Goal: Transaction & Acquisition: Purchase product/service

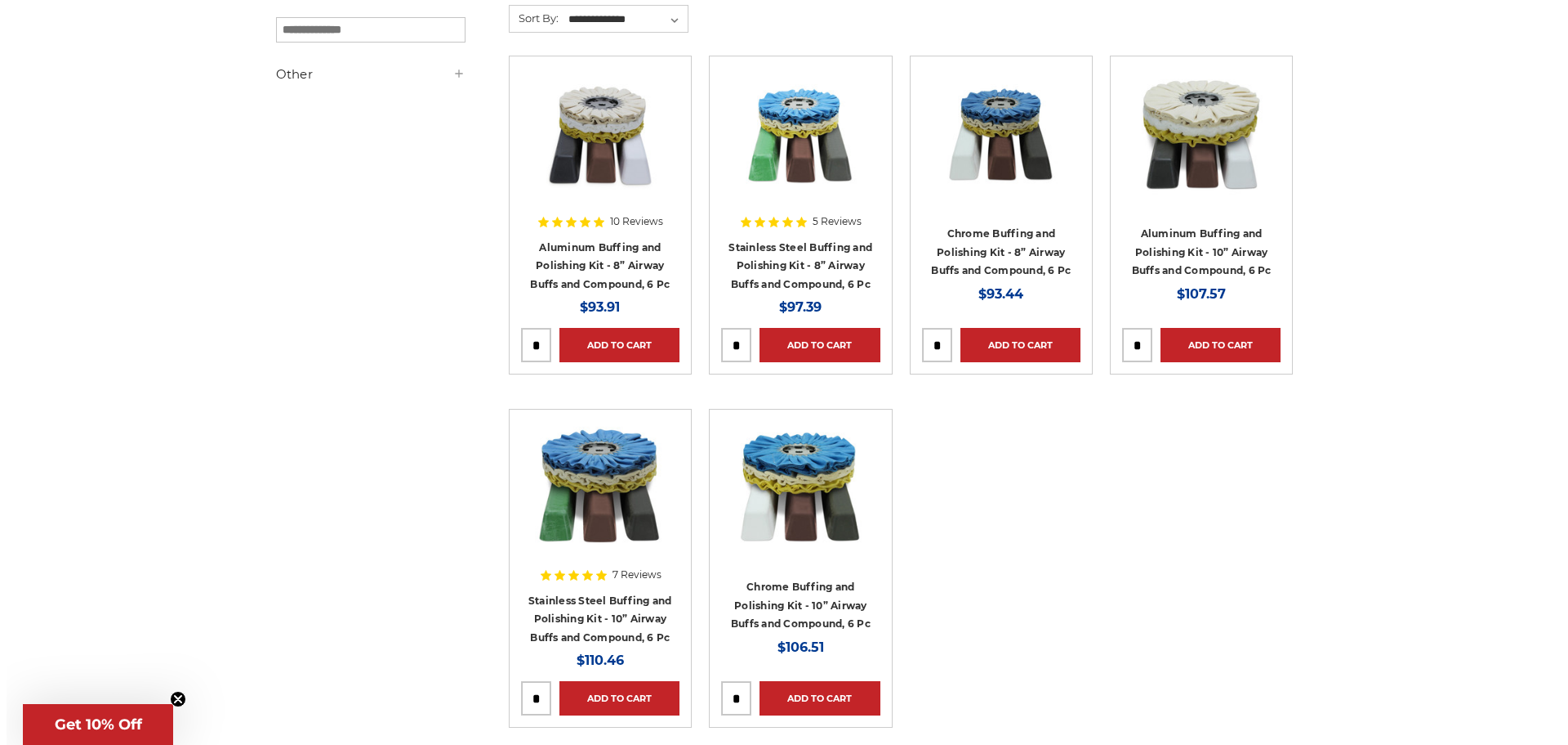
scroll to position [245, 0]
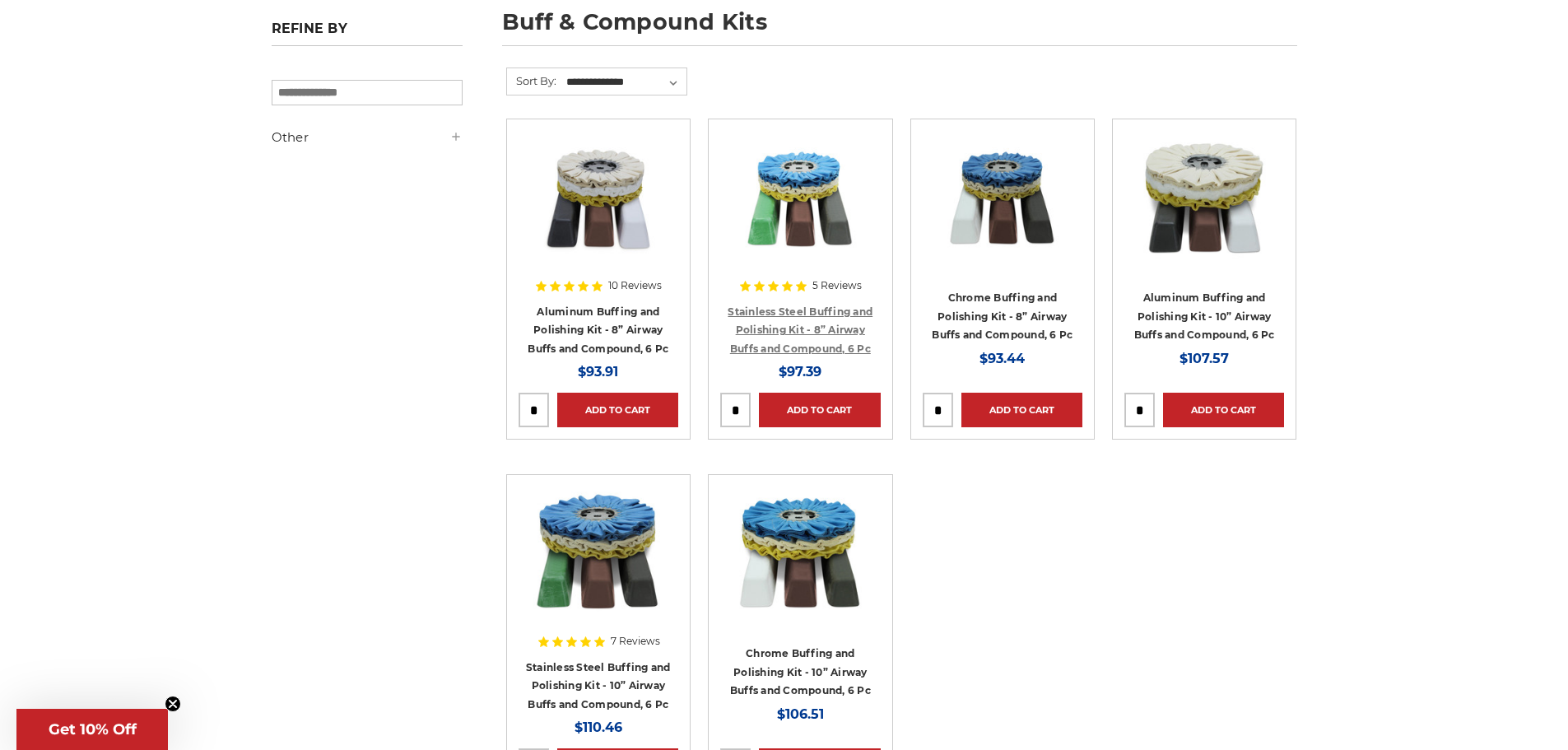
click at [822, 314] on link "Stainless Steel Buffing and Polishing Kit - 8” Airway Buffs and Compound, 6 Pc" at bounding box center [799, 330] width 145 height 50
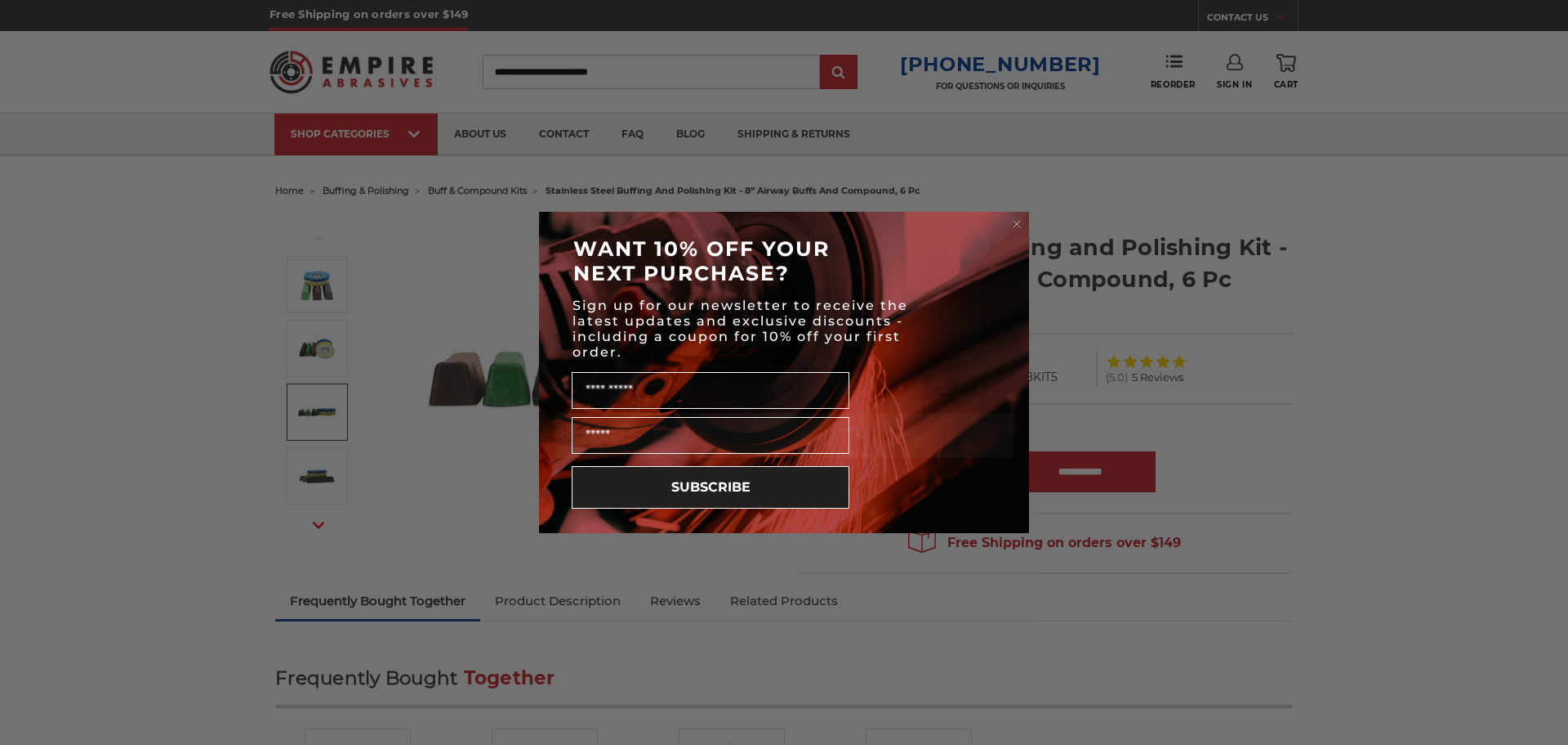
click at [1021, 223] on circle "Close dialog" at bounding box center [1017, 225] width 15 height 15
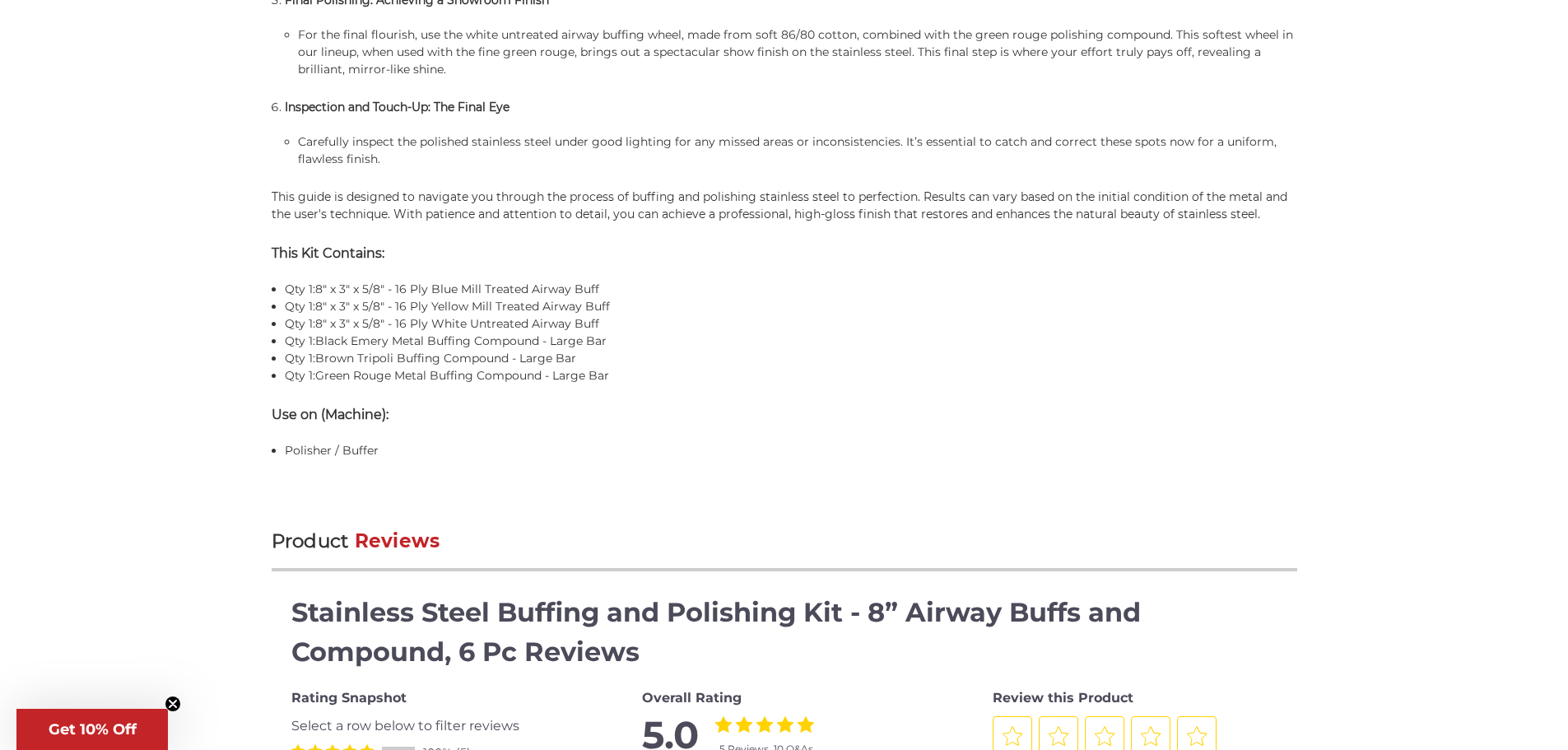
scroll to position [1893, 0]
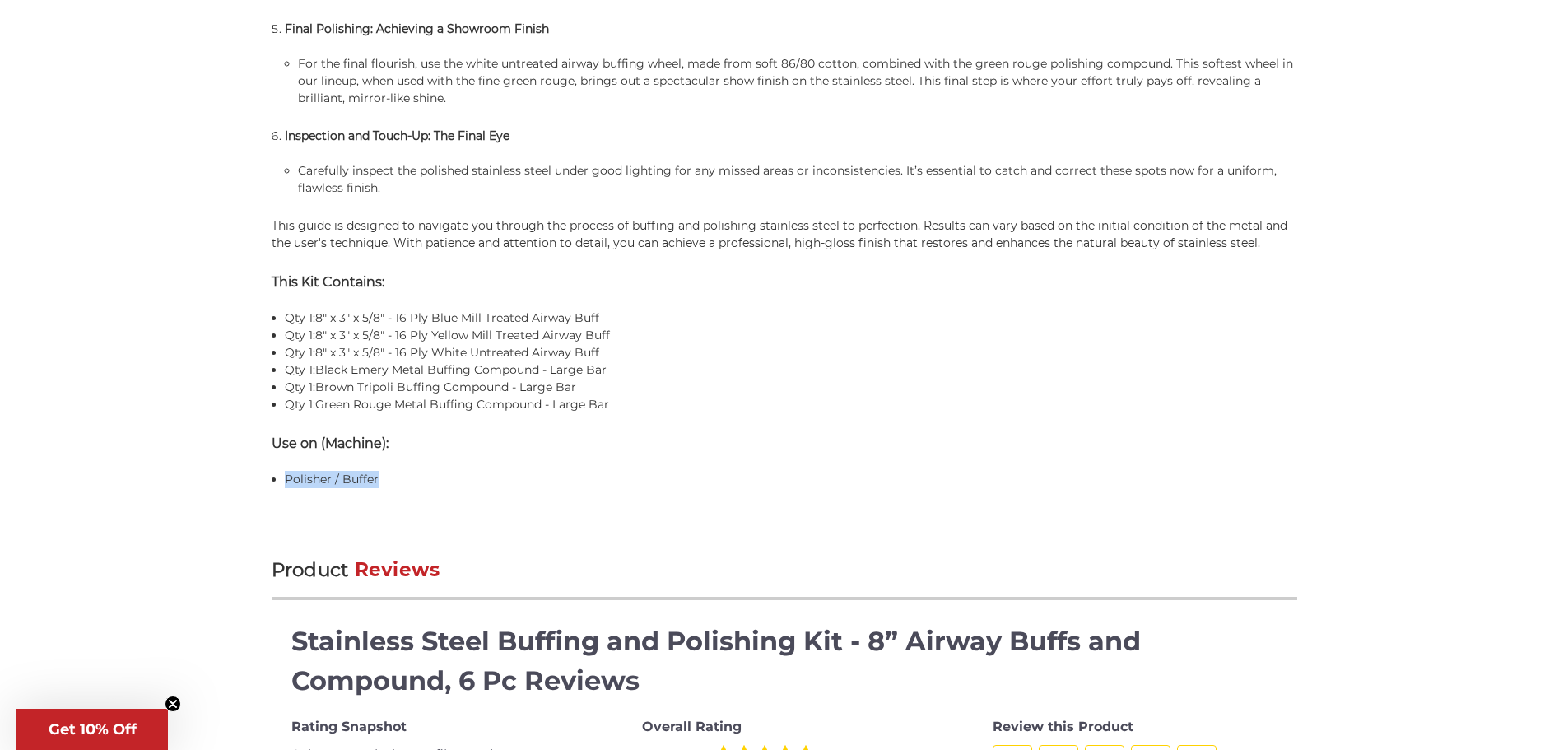
drag, startPoint x: 379, startPoint y: 471, endPoint x: 287, endPoint y: 466, distance: 92.1
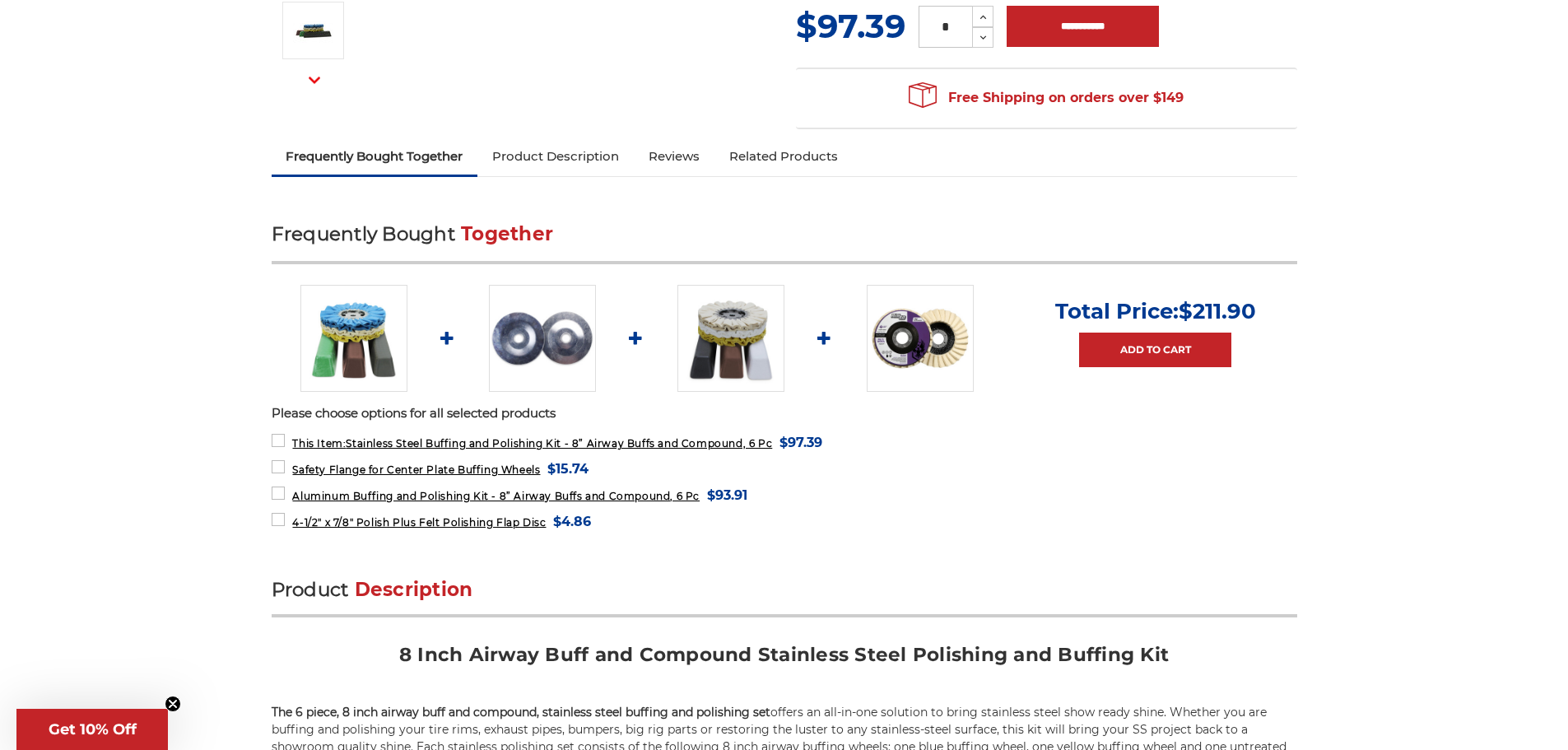
scroll to position [493, 0]
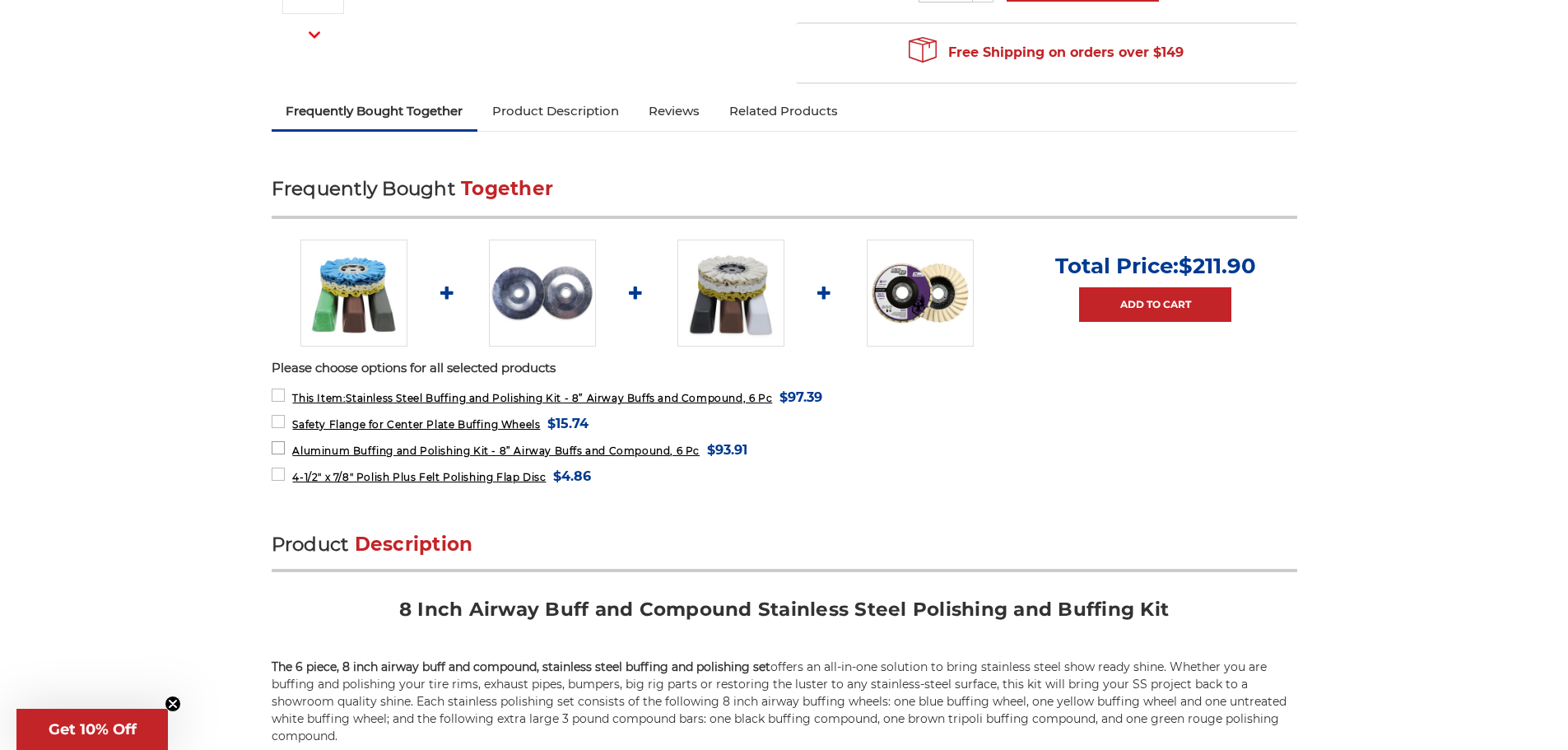
click at [271, 452] on label "Aluminum Buffing and Polishing Kit - 8” Airway Buffs and Compound, 6 Pc MSRP: W…" at bounding box center [509, 449] width 476 height 22
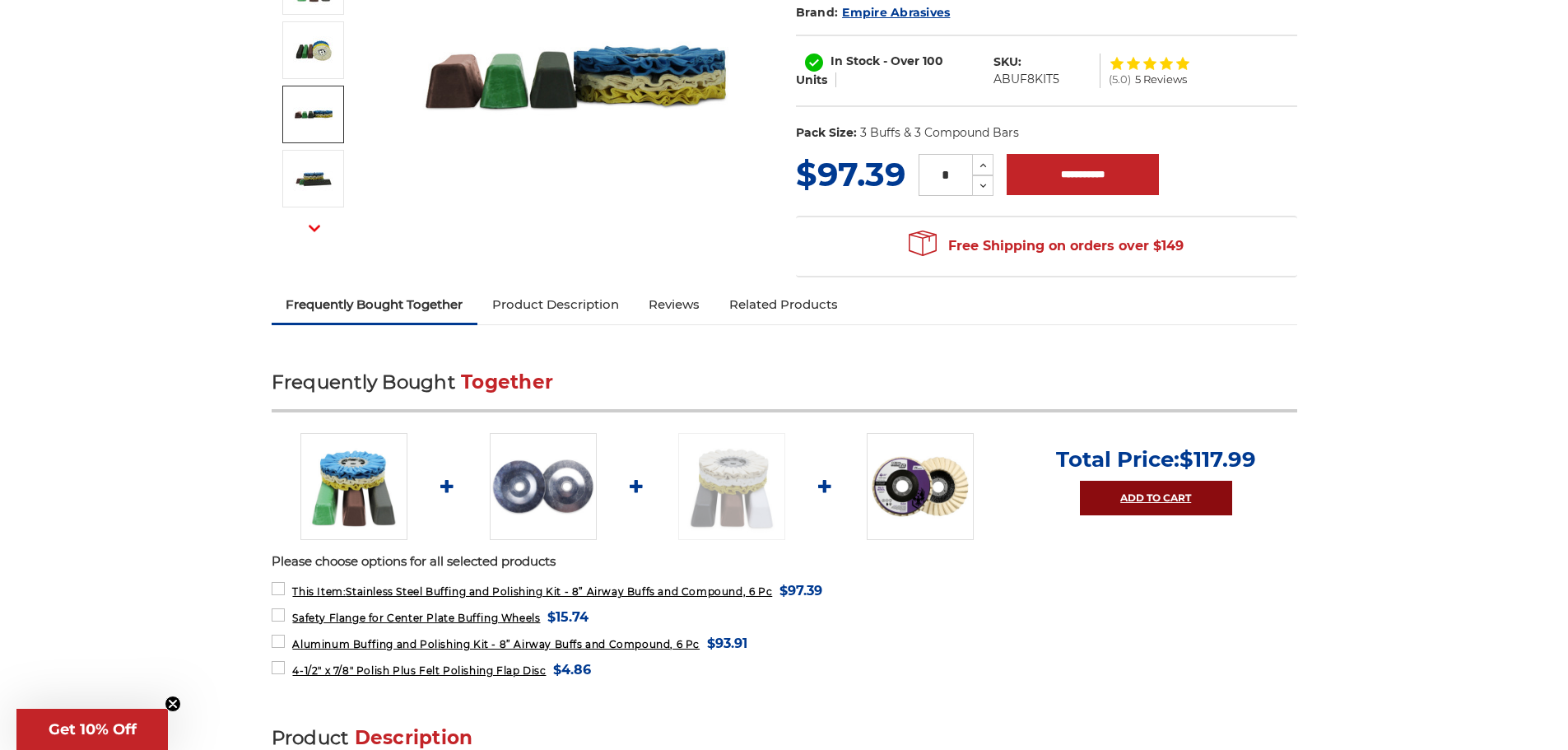
scroll to position [330, 0]
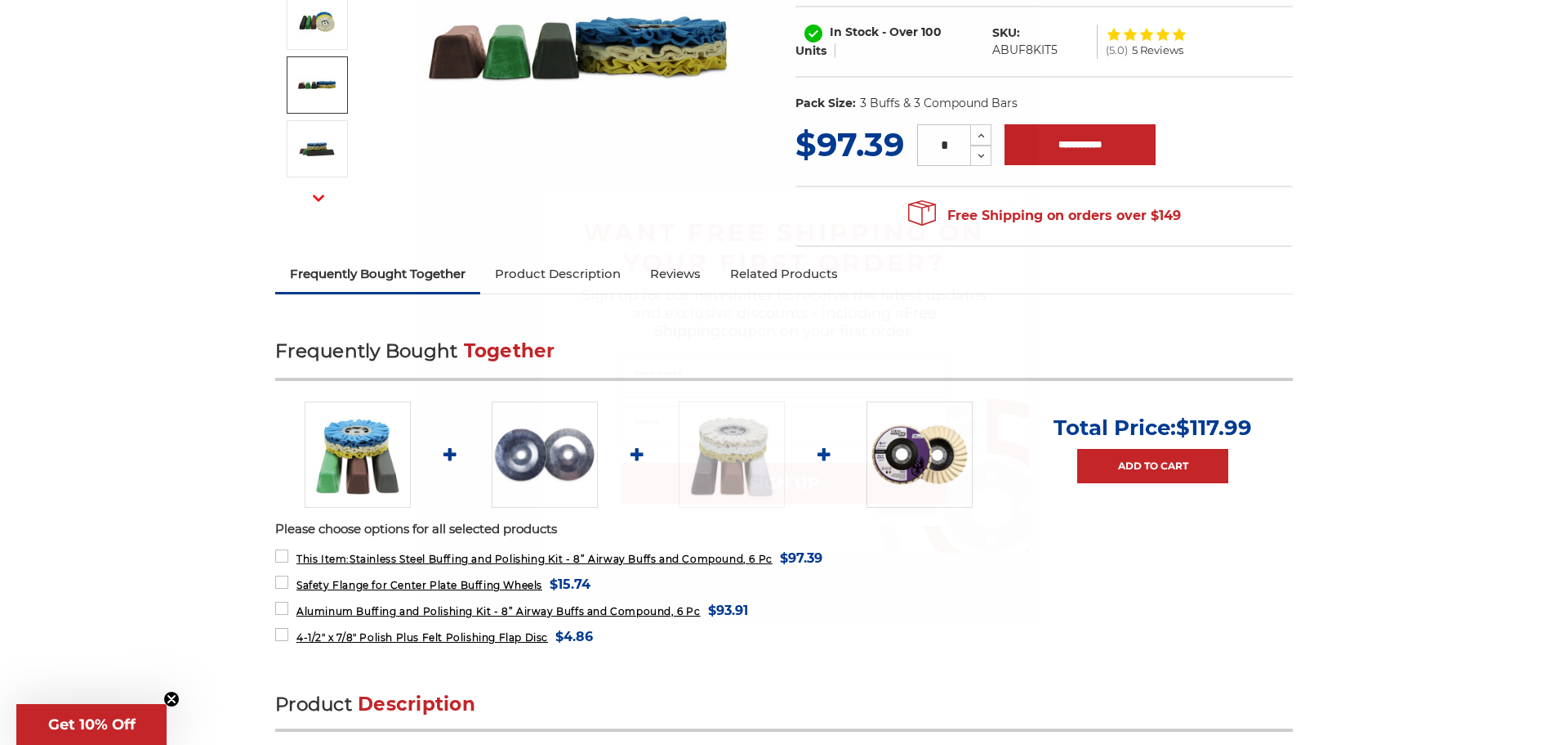
click at [1159, 580] on div "Close dialog WANT FREE SHIPPING ON YOUR FIRST ORDER? Sign up for our newsletter…" at bounding box center [784, 372] width 1568 height 745
click at [1014, 207] on icon "Close dialog" at bounding box center [1014, 207] width 7 height 7
